Goal: Task Accomplishment & Management: Use online tool/utility

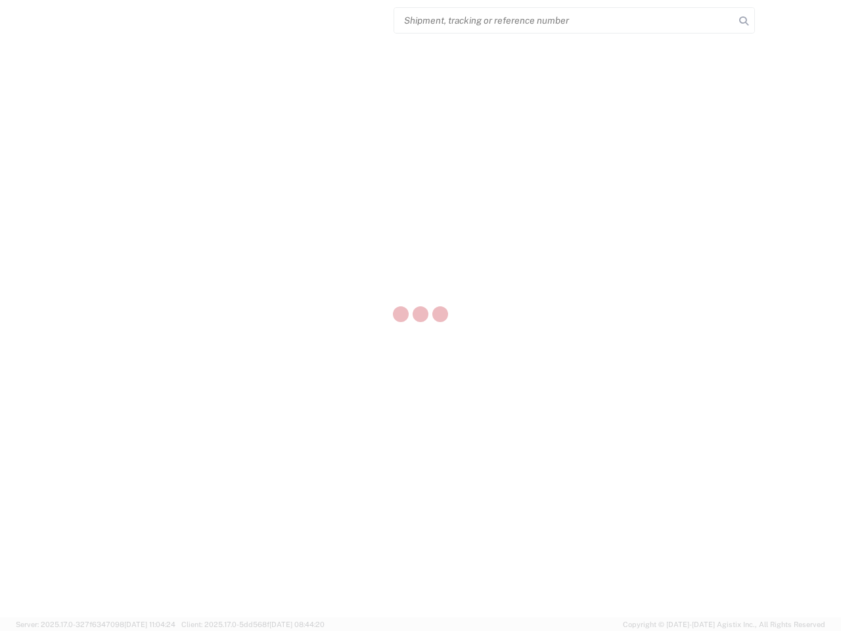
select select "US"
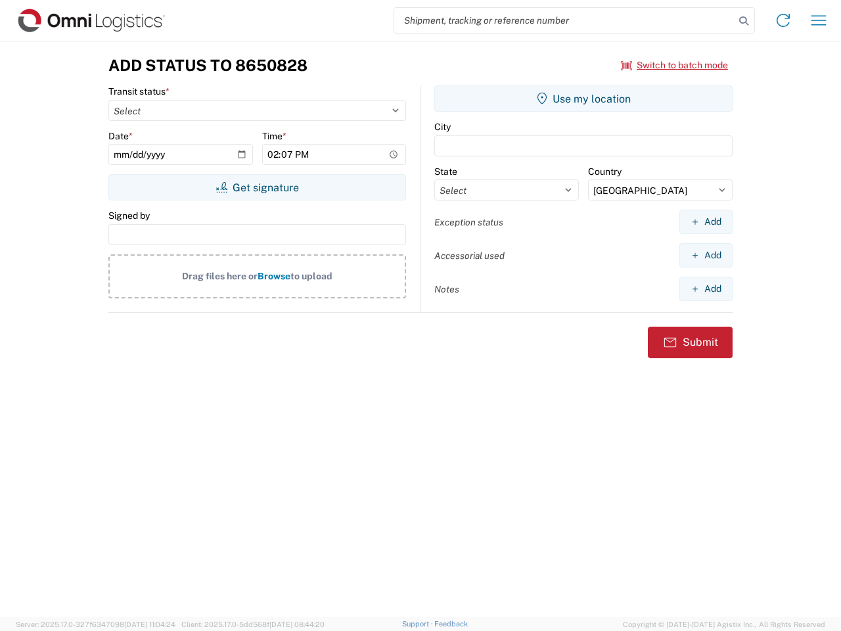
click at [564, 20] on input "search" at bounding box center [564, 20] width 340 height 25
click at [744, 21] on icon at bounding box center [743, 21] width 18 height 18
click at [783, 20] on icon at bounding box center [782, 20] width 21 height 21
click at [818, 20] on icon "button" at bounding box center [818, 20] width 15 height 10
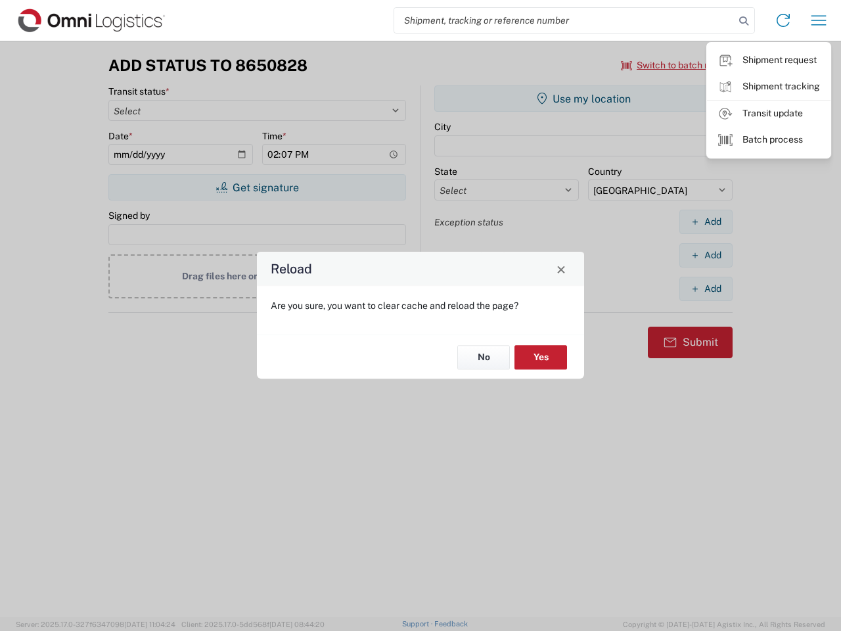
click at [675, 65] on div "Reload Are you sure, you want to clear cache and reload the page? No Yes" at bounding box center [420, 315] width 841 height 631
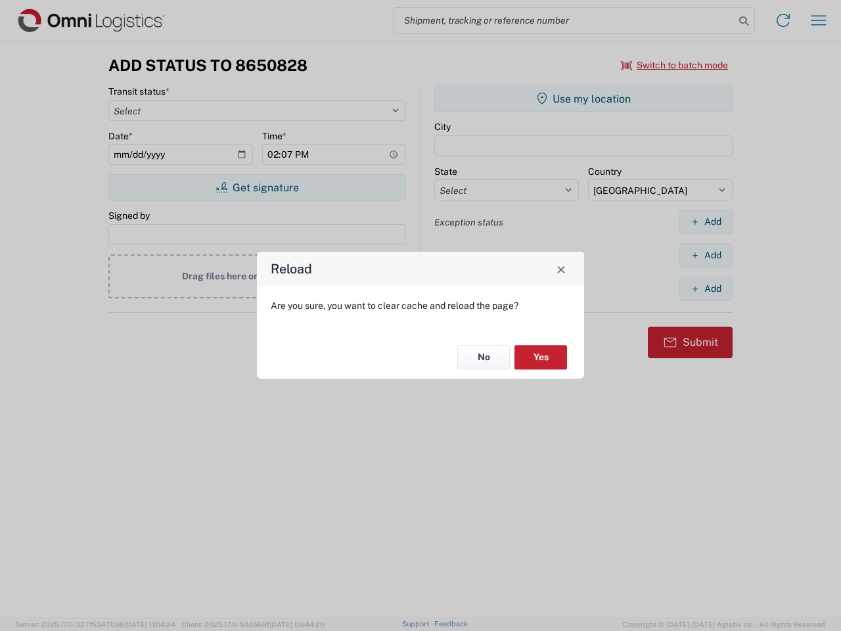
click at [257, 187] on div "Reload Are you sure, you want to clear cache and reload the page? No Yes" at bounding box center [420, 315] width 841 height 631
click at [583, 99] on div "Reload Are you sure, you want to clear cache and reload the page? No Yes" at bounding box center [420, 315] width 841 height 631
click at [705, 221] on div "Reload Are you sure, you want to clear cache and reload the page? No Yes" at bounding box center [420, 315] width 841 height 631
click at [705, 255] on div "Reload Are you sure, you want to clear cache and reload the page? No Yes" at bounding box center [420, 315] width 841 height 631
click at [705, 288] on div "Reload Are you sure, you want to clear cache and reload the page? No Yes" at bounding box center [420, 315] width 841 height 631
